Goal: Information Seeking & Learning: Learn about a topic

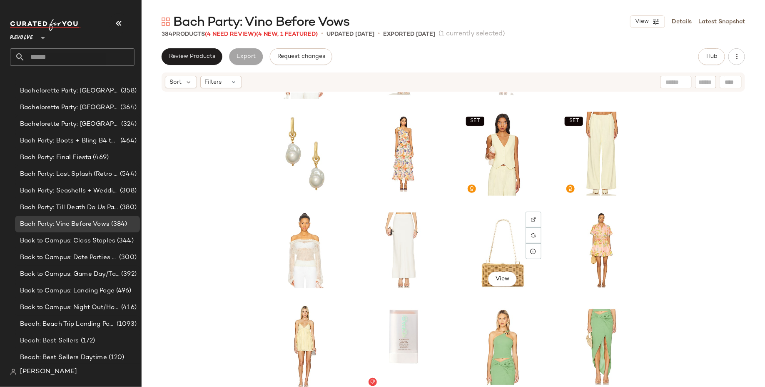
scroll to position [3374, 0]
click at [401, 181] on span "View" at bounding box center [404, 183] width 14 height 7
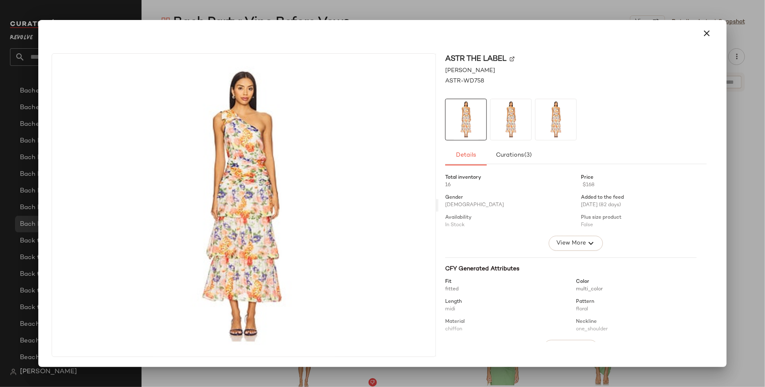
click at [513, 57] on img at bounding box center [512, 59] width 5 height 5
click at [705, 36] on icon "button" at bounding box center [707, 33] width 10 height 10
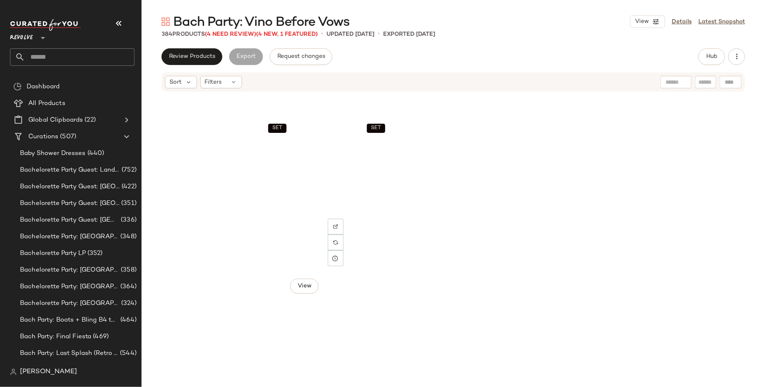
scroll to position [5687, 0]
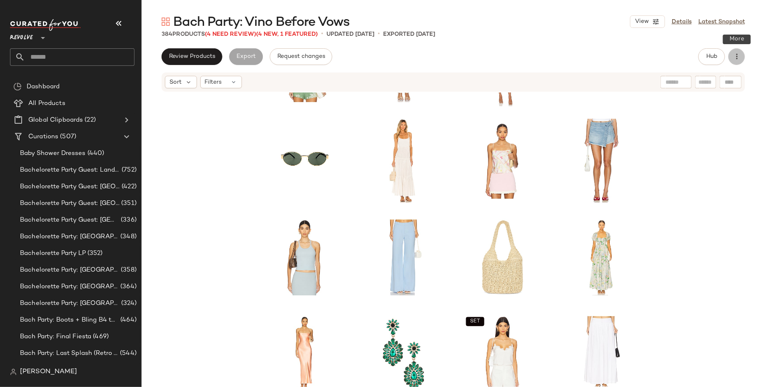
click at [737, 51] on button "button" at bounding box center [737, 56] width 17 height 17
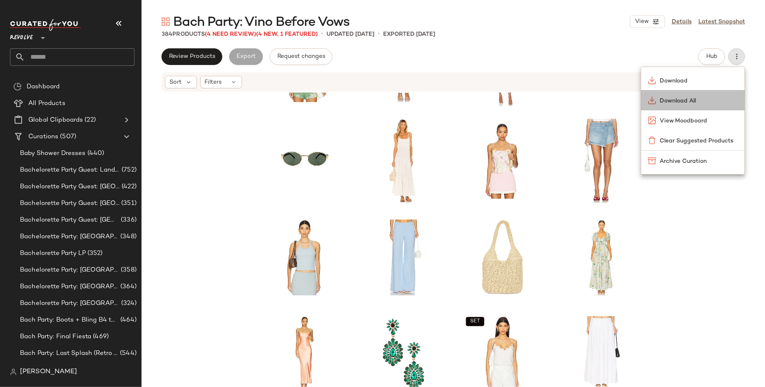
click at [720, 100] on span "Download All" at bounding box center [699, 101] width 78 height 9
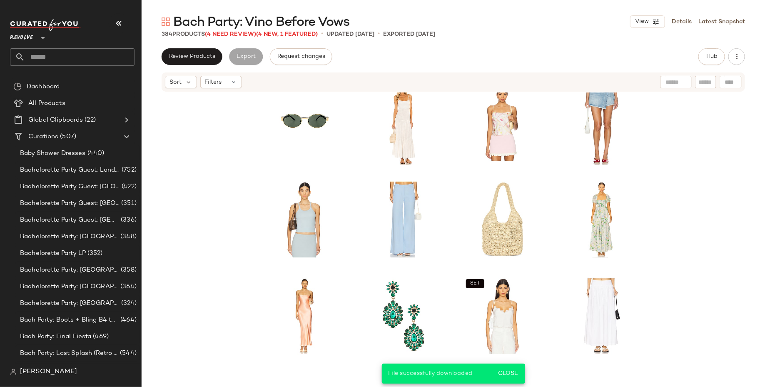
scroll to position [5821, 0]
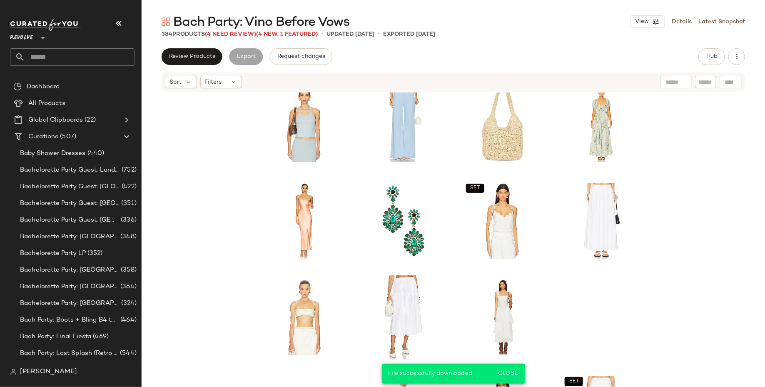
click at [681, 26] on div "View Details Latest Snapshot" at bounding box center [687, 21] width 115 height 12
click at [682, 24] on link "Details" at bounding box center [682, 21] width 20 height 9
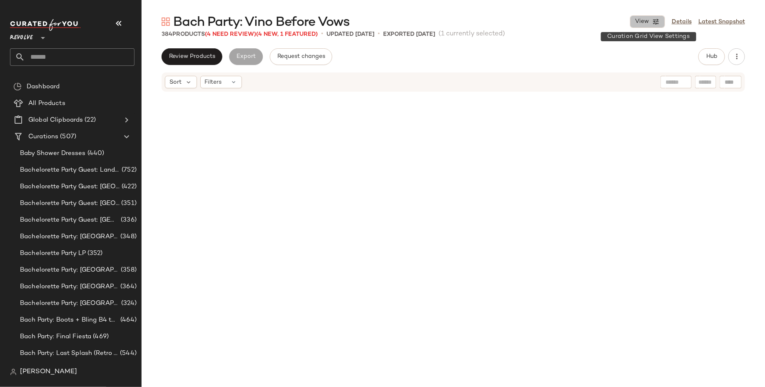
scroll to position [5467, 0]
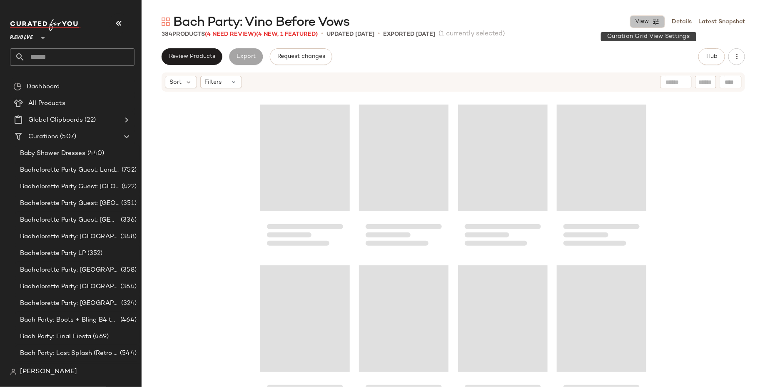
click at [659, 22] on icon "button" at bounding box center [655, 21] width 7 height 7
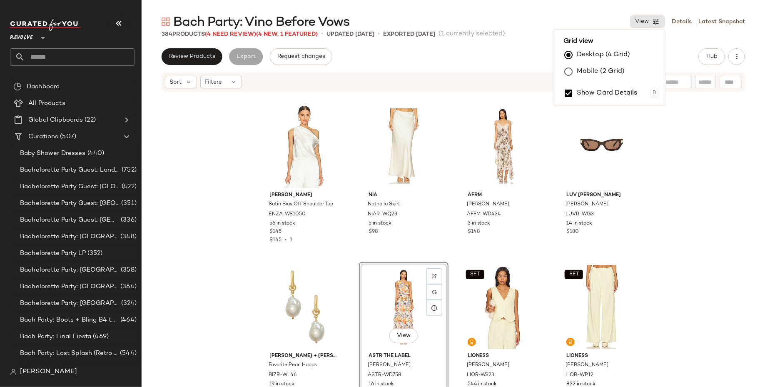
click at [703, 141] on div "Enza Costa Satin Bias Off Shoulder Top ENZA-WS1050 56 in stock $145 $145 • 1 NI…" at bounding box center [454, 252] width 624 height 320
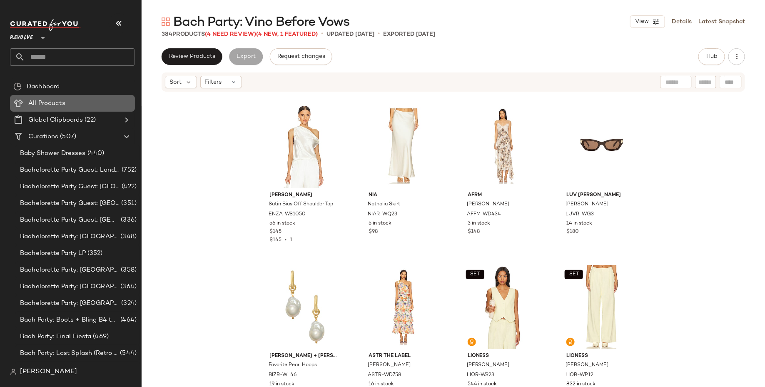
click at [70, 100] on div "All Products" at bounding box center [79, 104] width 106 height 10
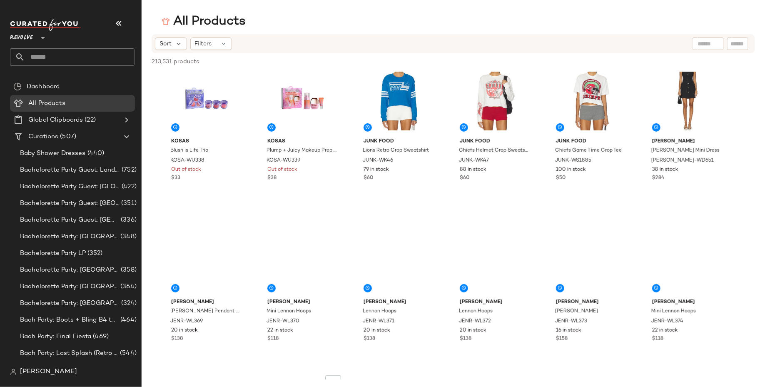
scroll to position [1750, 0]
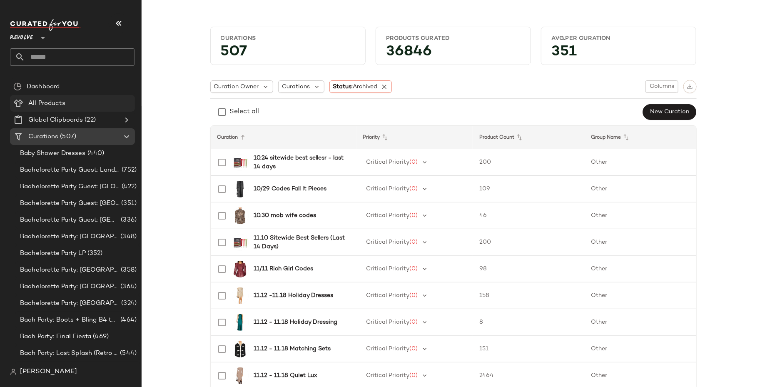
click at [94, 105] on div "All Products" at bounding box center [79, 104] width 106 height 10
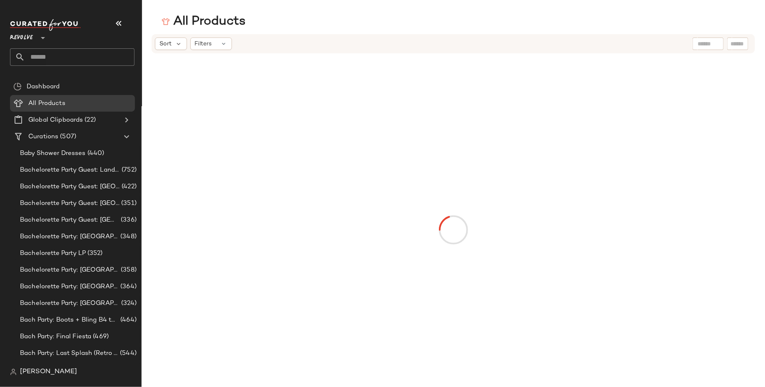
click at [715, 39] on div at bounding box center [708, 43] width 31 height 12
type input "**********"
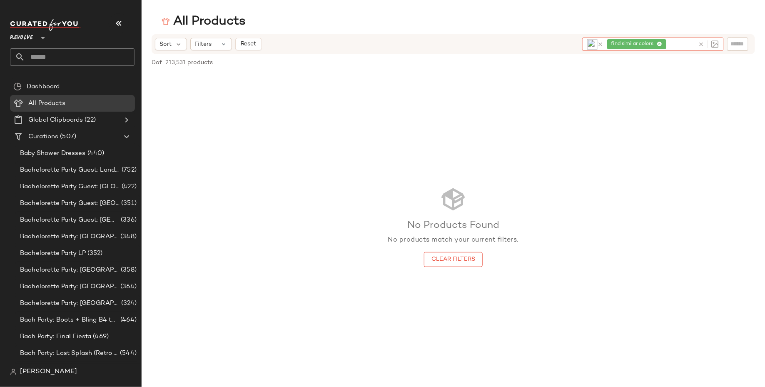
click at [661, 45] on icon at bounding box center [659, 44] width 5 height 5
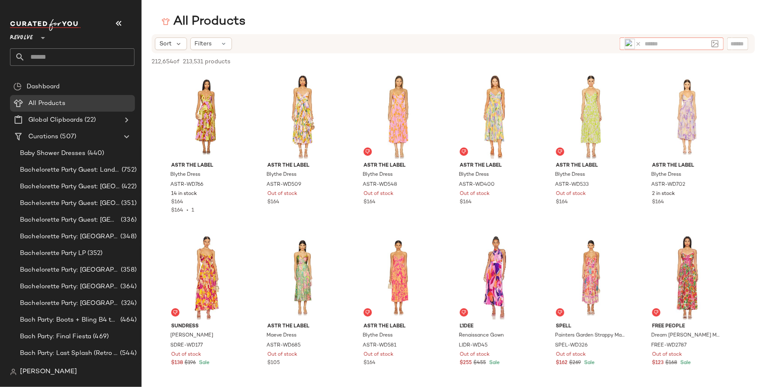
click at [631, 42] on img at bounding box center [630, 44] width 10 height 10
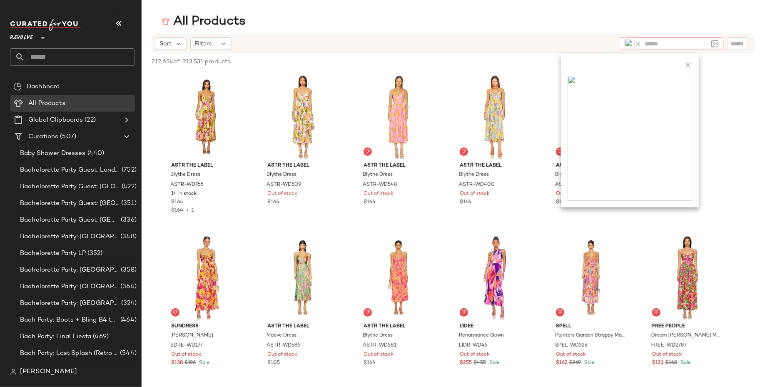
click at [660, 46] on input "text" at bounding box center [676, 44] width 63 height 9
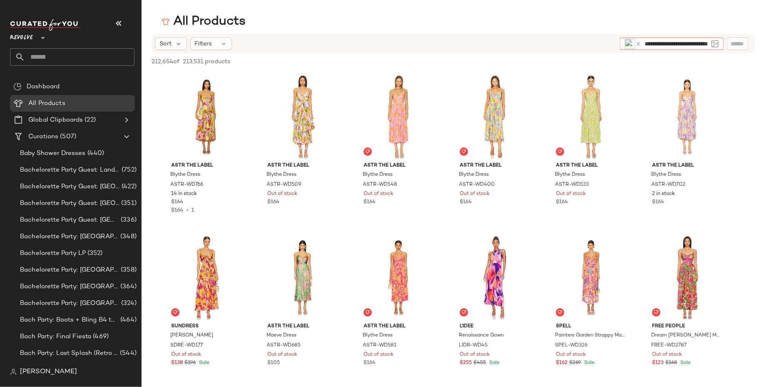
type input "**********"
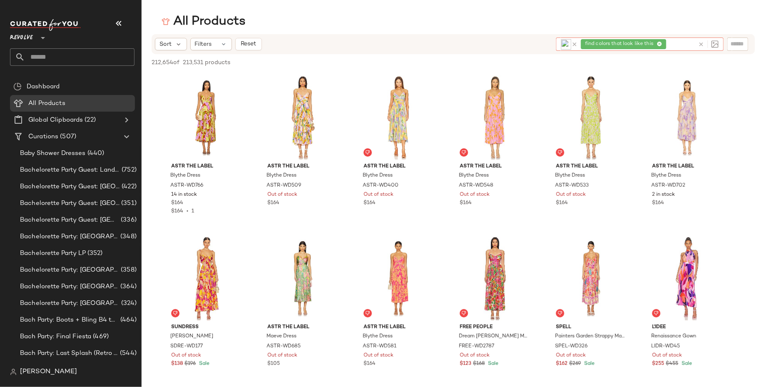
click at [660, 44] on icon at bounding box center [659, 44] width 5 height 5
click at [638, 42] on icon at bounding box center [638, 44] width 6 height 6
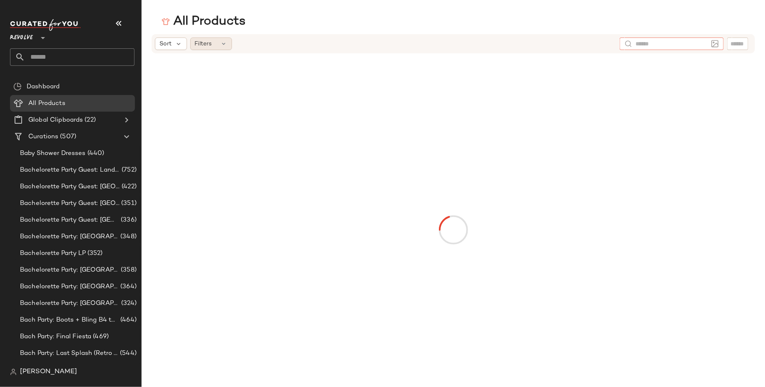
click at [218, 45] on div "Filters" at bounding box center [211, 43] width 42 height 12
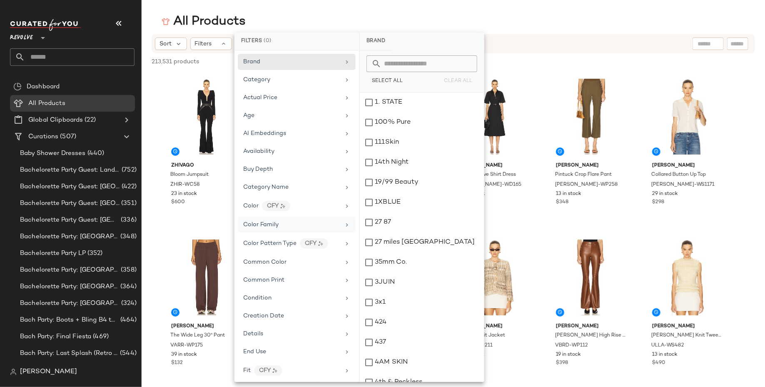
click at [344, 222] on icon at bounding box center [347, 225] width 7 height 7
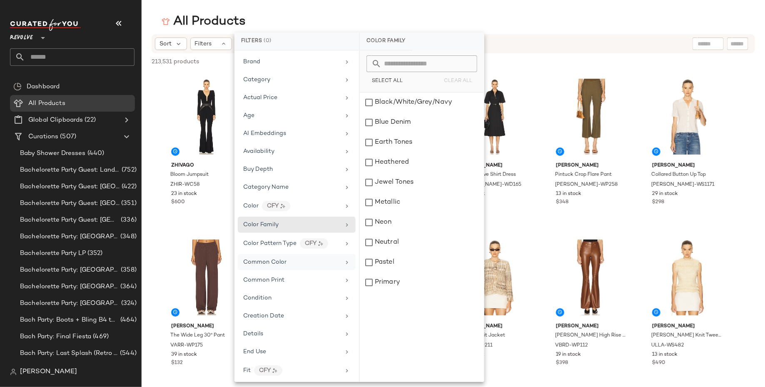
click at [332, 260] on div "Common Color" at bounding box center [291, 262] width 97 height 9
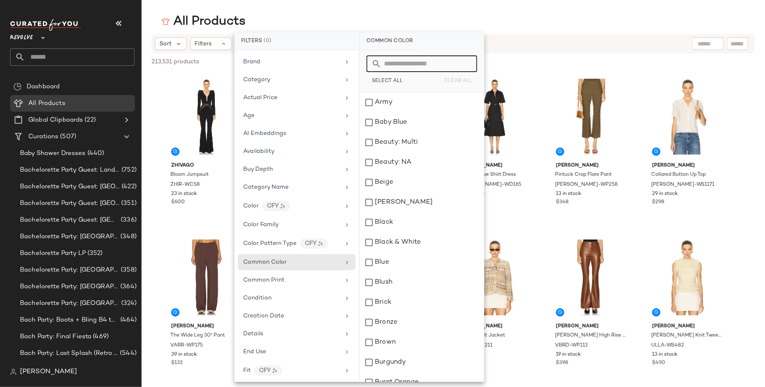
click at [438, 65] on input "text" at bounding box center [427, 63] width 91 height 17
click at [379, 101] on div "Army" at bounding box center [422, 102] width 124 height 20
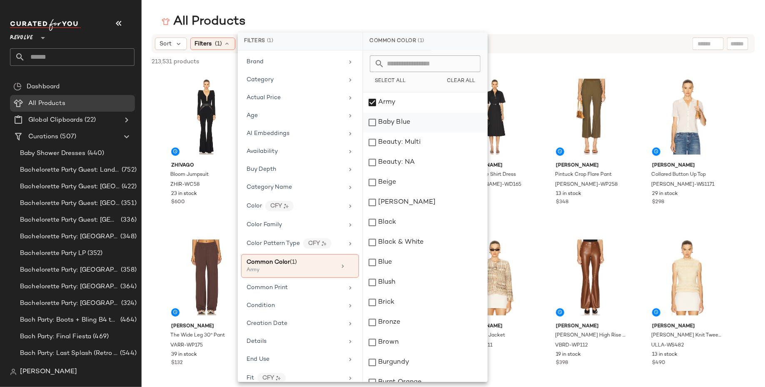
click at [381, 122] on div "Baby Blue" at bounding box center [425, 122] width 124 height 20
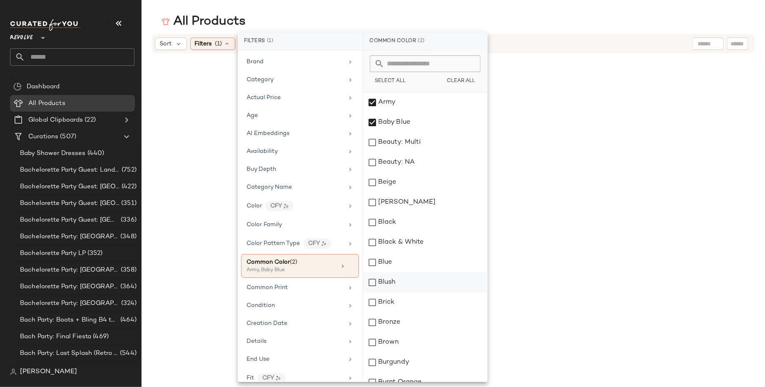
click at [391, 283] on div "Blush" at bounding box center [425, 282] width 124 height 20
click at [392, 340] on div "Brown" at bounding box center [425, 342] width 124 height 20
click at [526, 17] on div "All Products" at bounding box center [454, 21] width 624 height 17
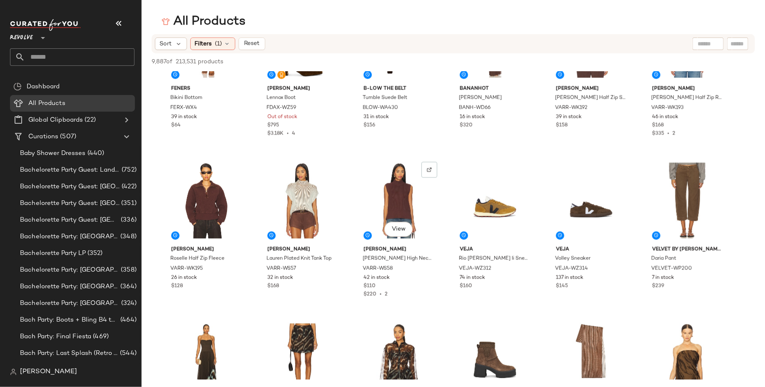
scroll to position [2329, 0]
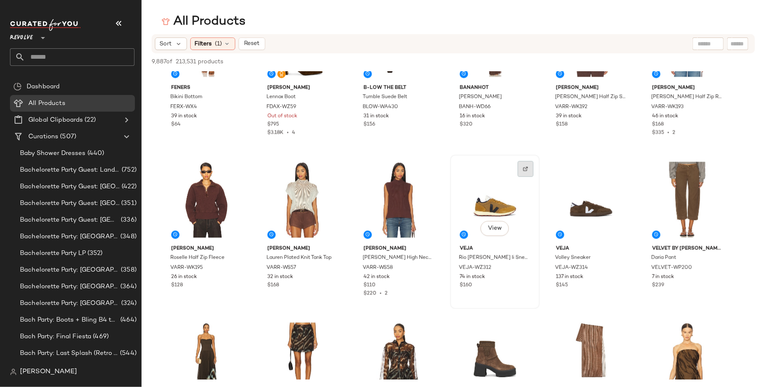
click at [526, 172] on div at bounding box center [526, 169] width 16 height 16
